Goal: Information Seeking & Learning: Learn about a topic

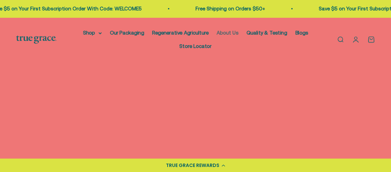
click at [231, 33] on link "About Us" at bounding box center [228, 33] width 22 height 6
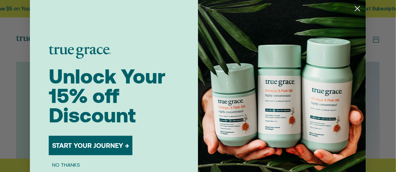
scroll to position [372, 0]
click at [356, 5] on circle "Close dialog" at bounding box center [357, 8] width 11 height 11
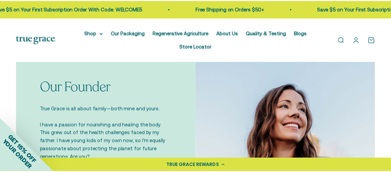
scroll to position [370, 0]
